Goal: Task Accomplishment & Management: Manage account settings

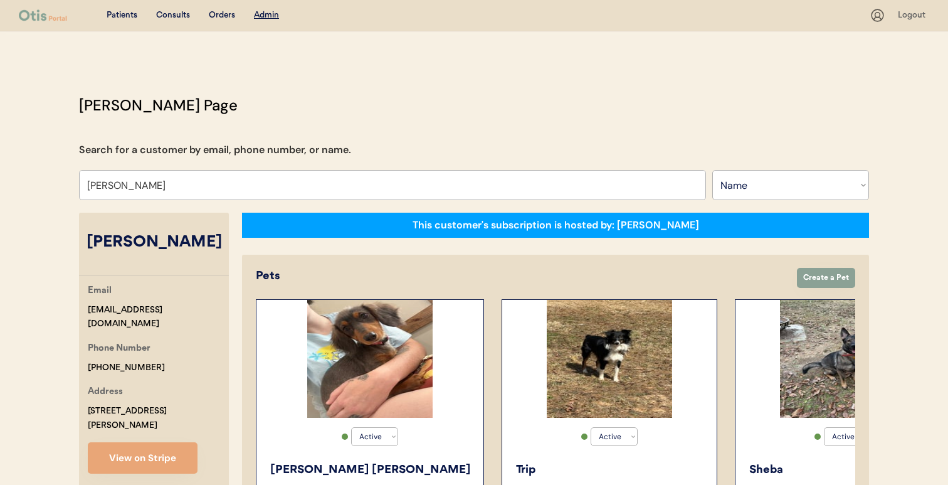
select select ""Name""
select select "true"
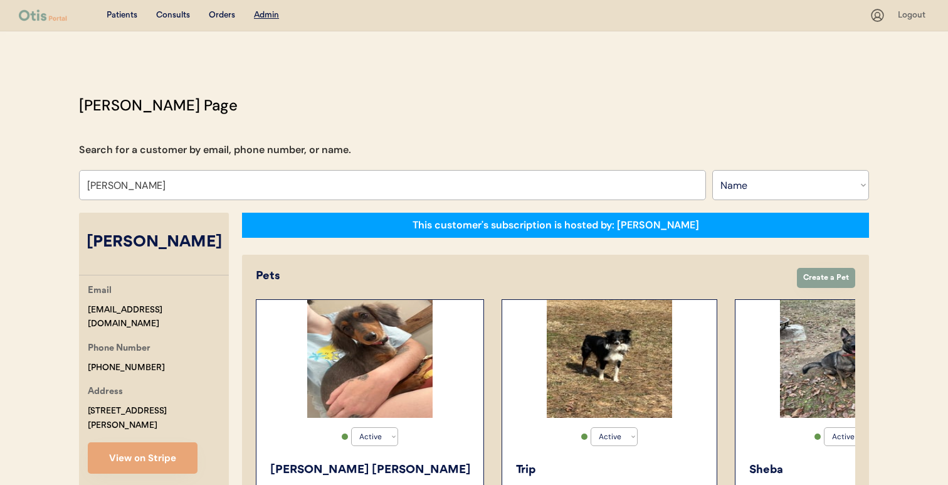
select select "true"
select select "false"
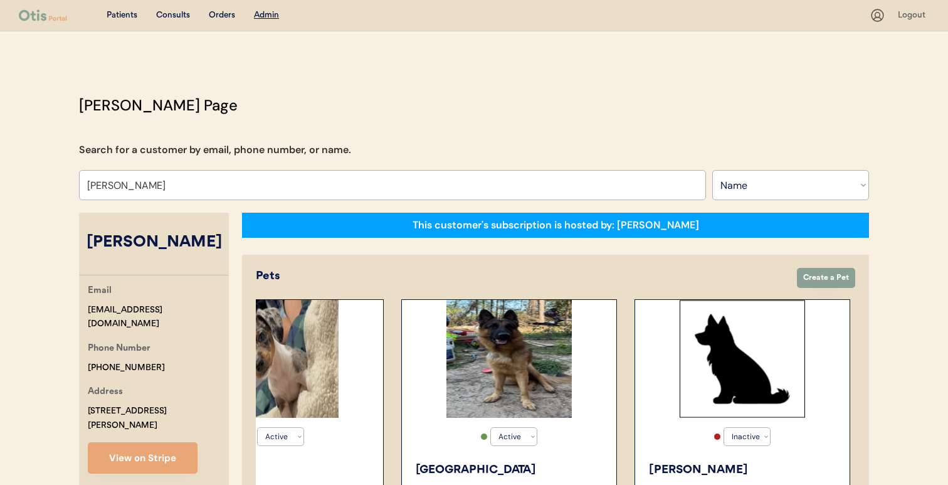
scroll to position [5, 0]
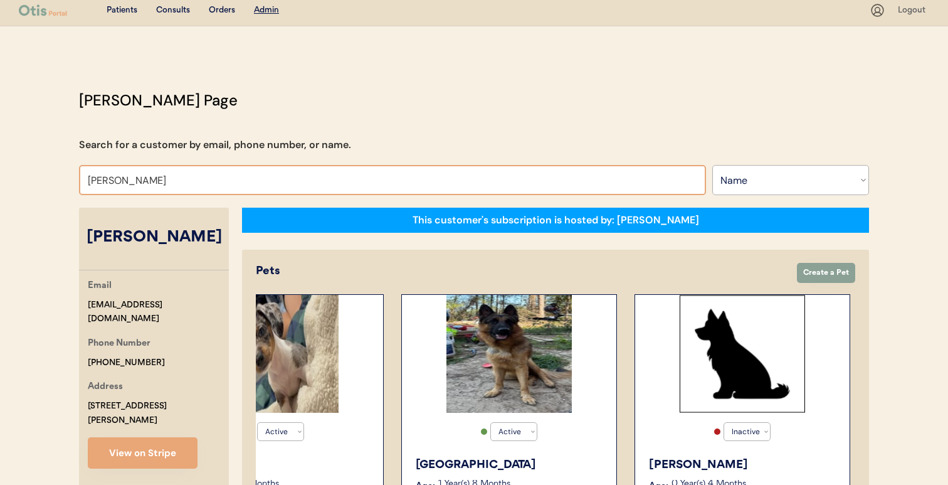
click at [473, 184] on input "[PERSON_NAME]" at bounding box center [392, 180] width 627 height 30
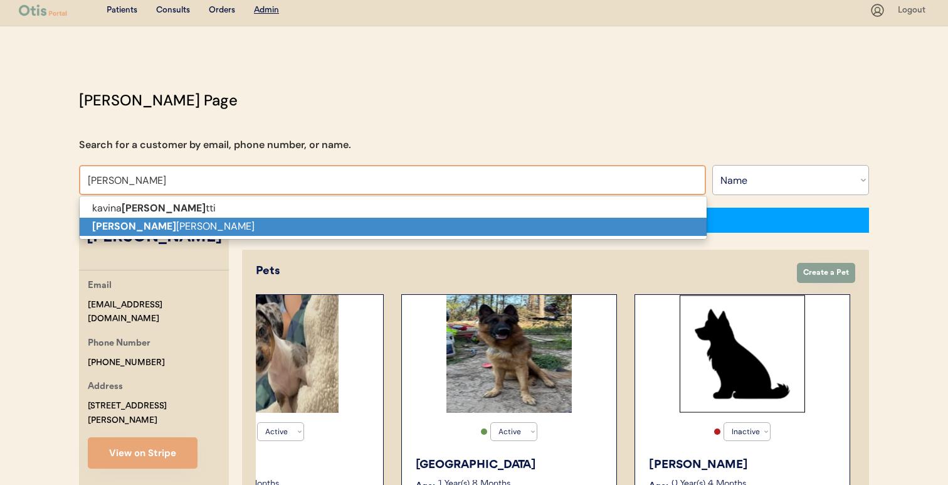
click at [451, 224] on p "[PERSON_NAME]" at bounding box center [393, 227] width 627 height 18
type input "[PERSON_NAME]"
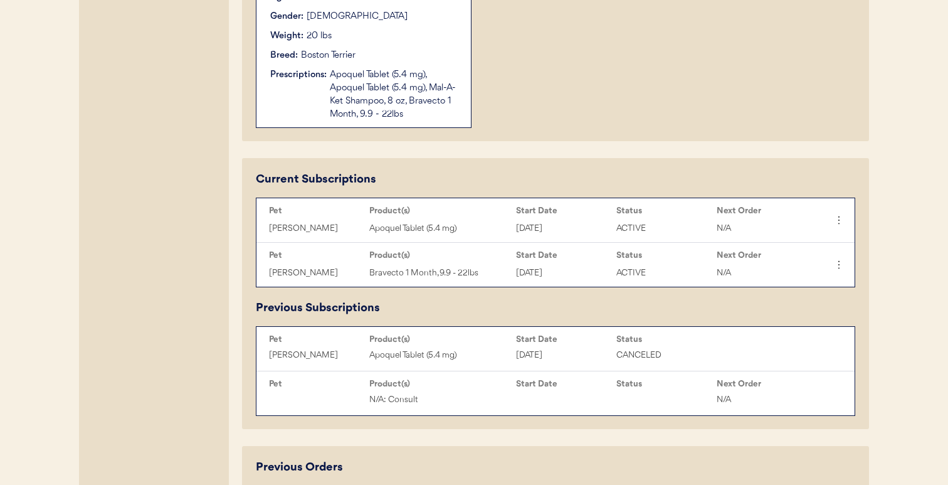
scroll to position [489, 0]
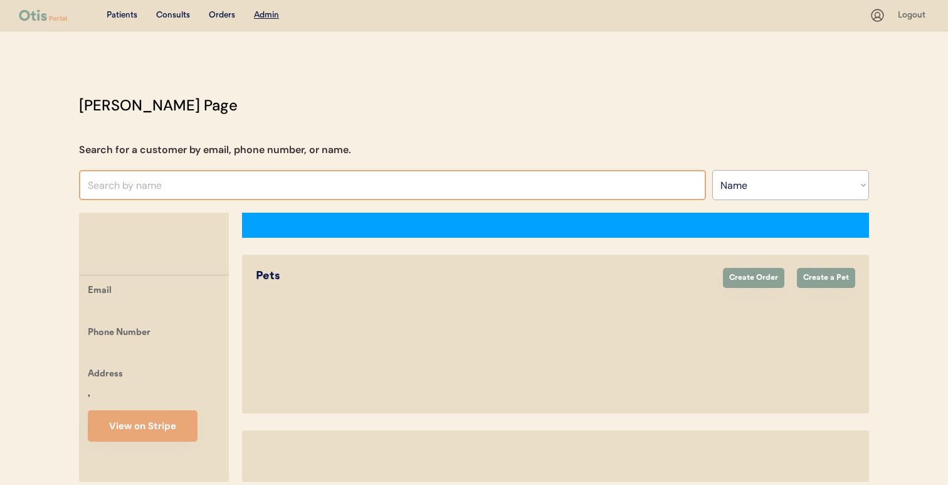
select select ""Name""
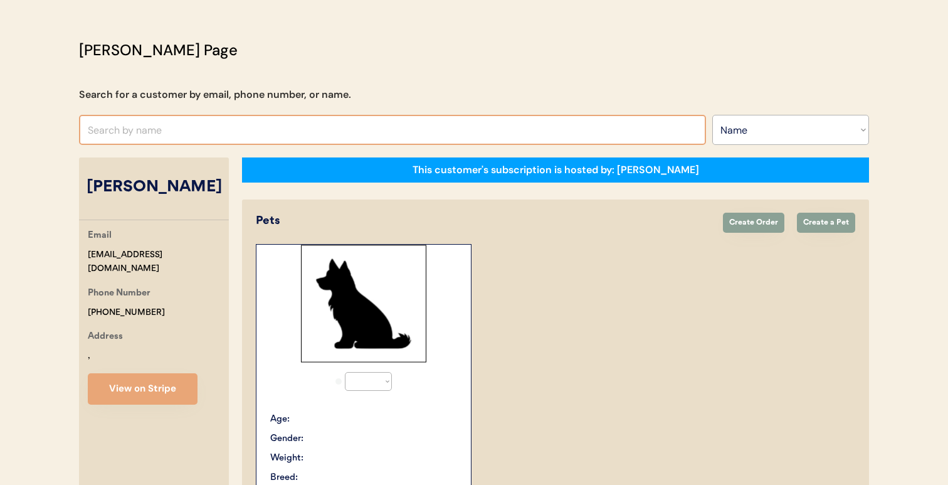
select select "true"
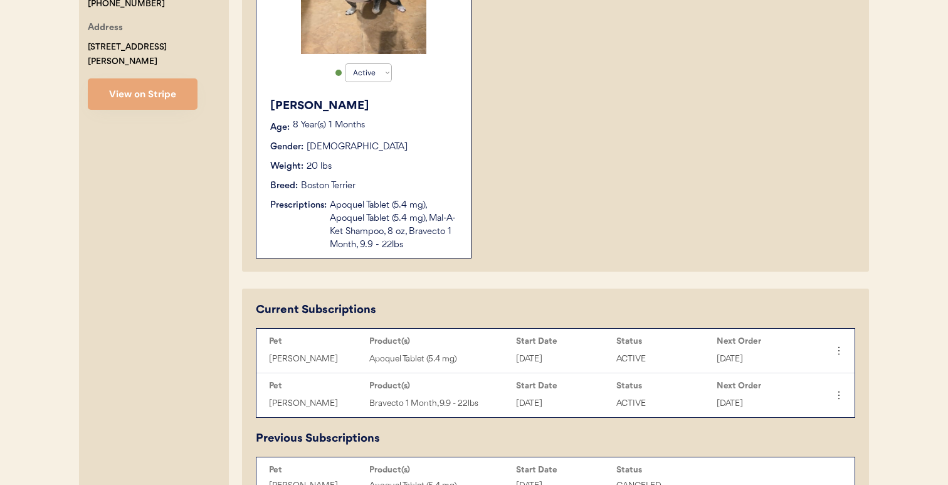
scroll to position [364, 0]
click at [164, 85] on button "View on Stripe" at bounding box center [143, 93] width 110 height 31
